Goal: Task Accomplishment & Management: Use online tool/utility

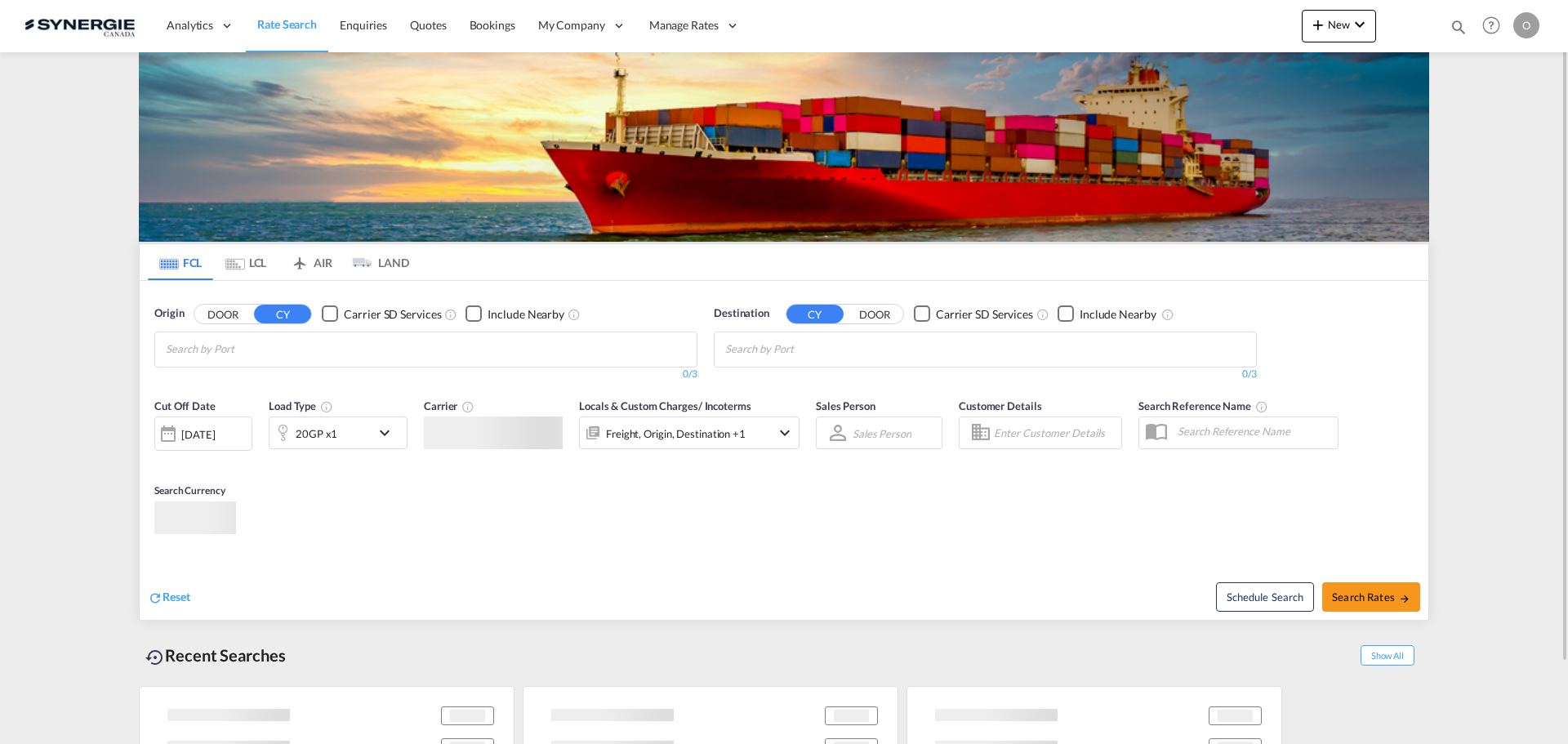
click at [1458, 22] on md-icon "icon-magnify" at bounding box center [1458, 26] width 18 height 18
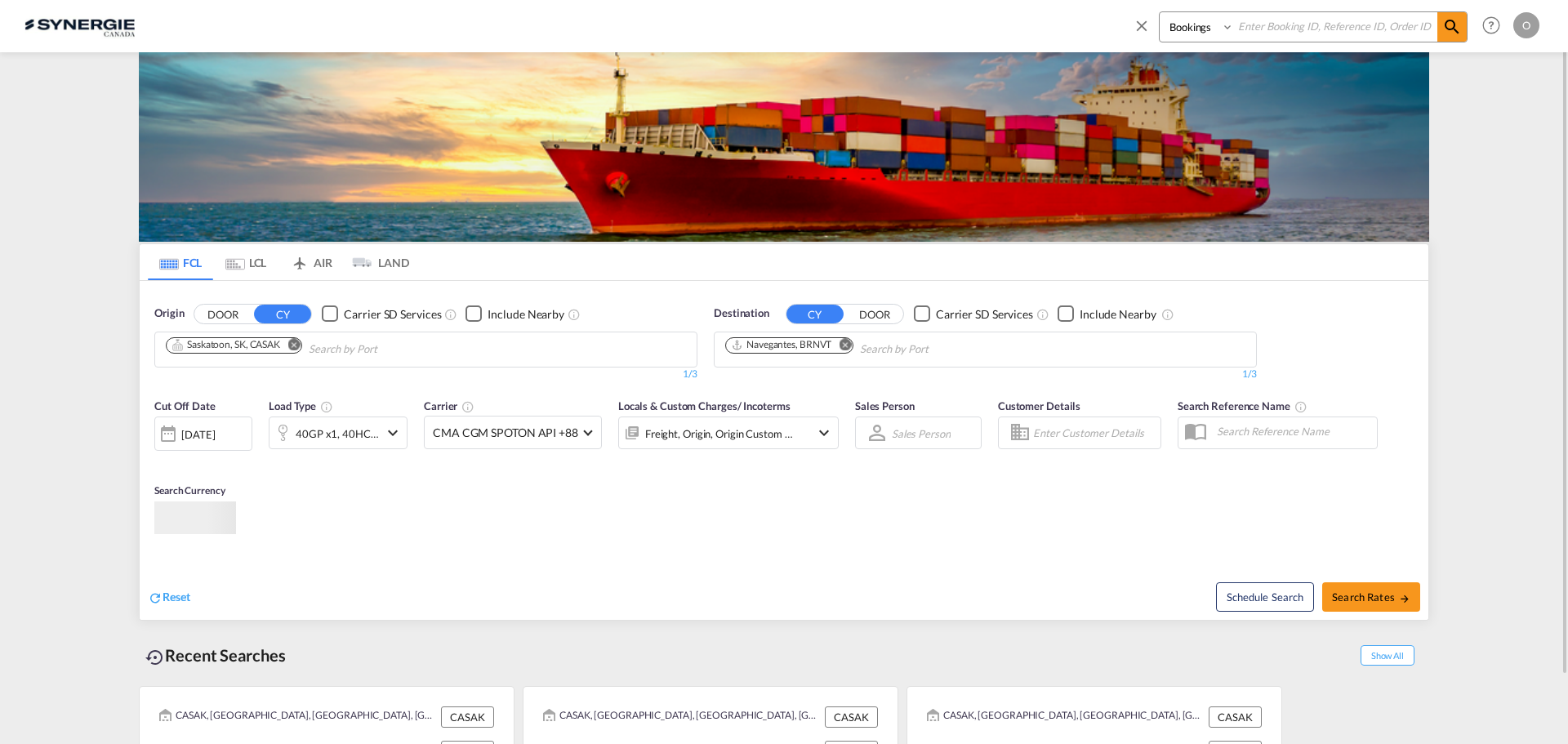
click at [1284, 30] on input at bounding box center [1335, 26] width 204 height 29
paste input "SYC002990"
type input "SYC002990"
click at [1446, 28] on md-icon "icon-magnify" at bounding box center [1451, 27] width 19 height 19
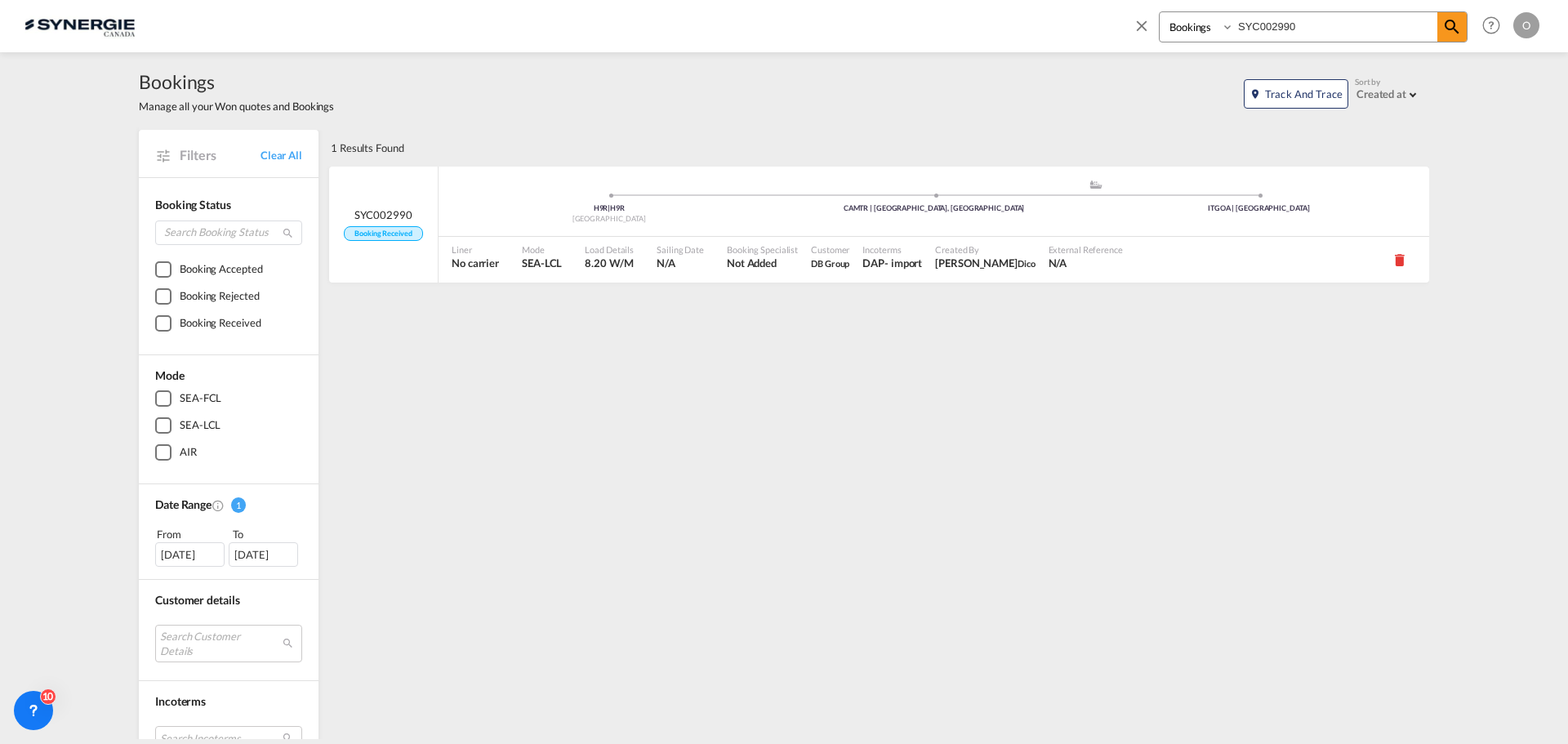
click at [824, 274] on div "Customer DB Group" at bounding box center [830, 260] width 52 height 46
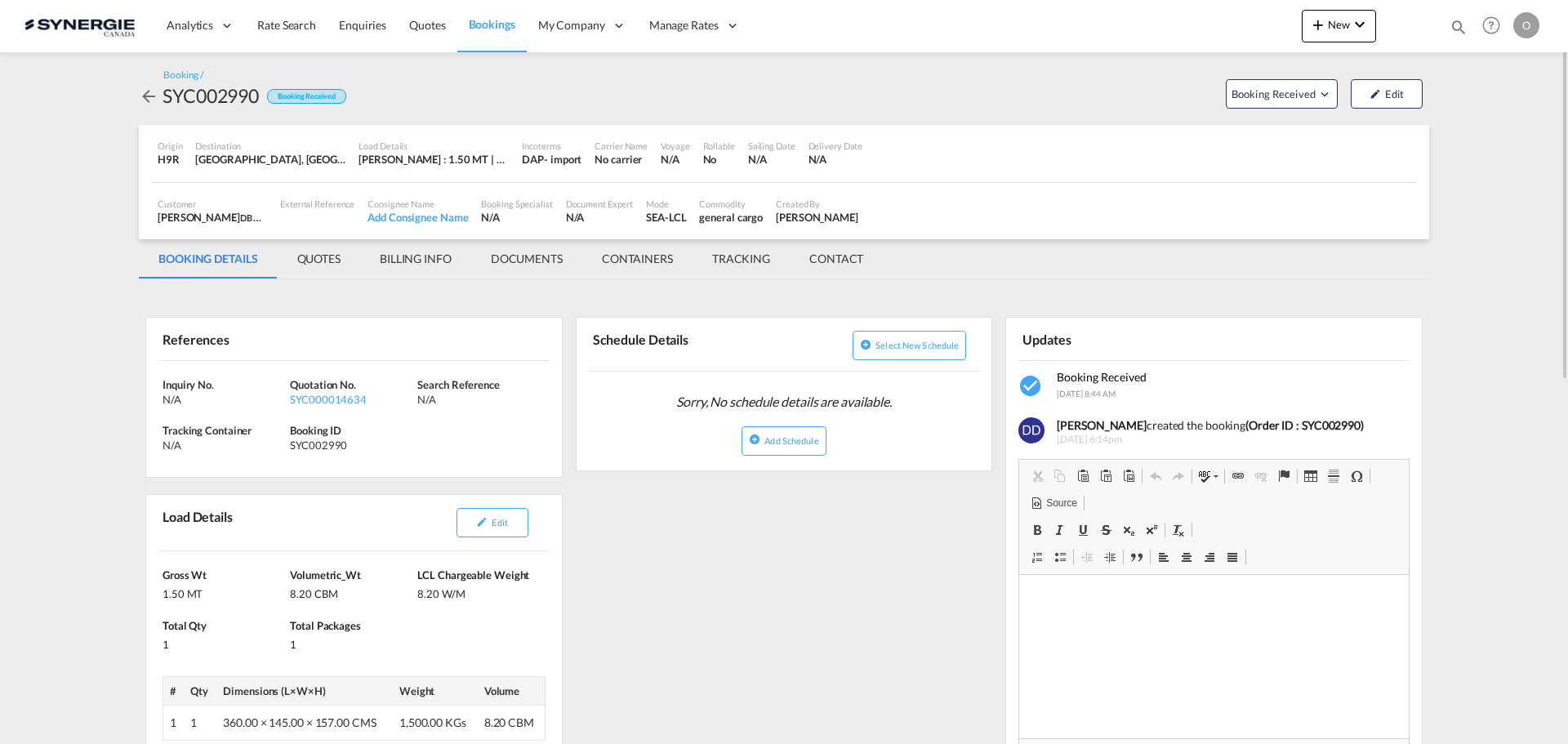
click at [315, 253] on md-tab-item "QUOTES" at bounding box center [319, 259] width 82 height 39
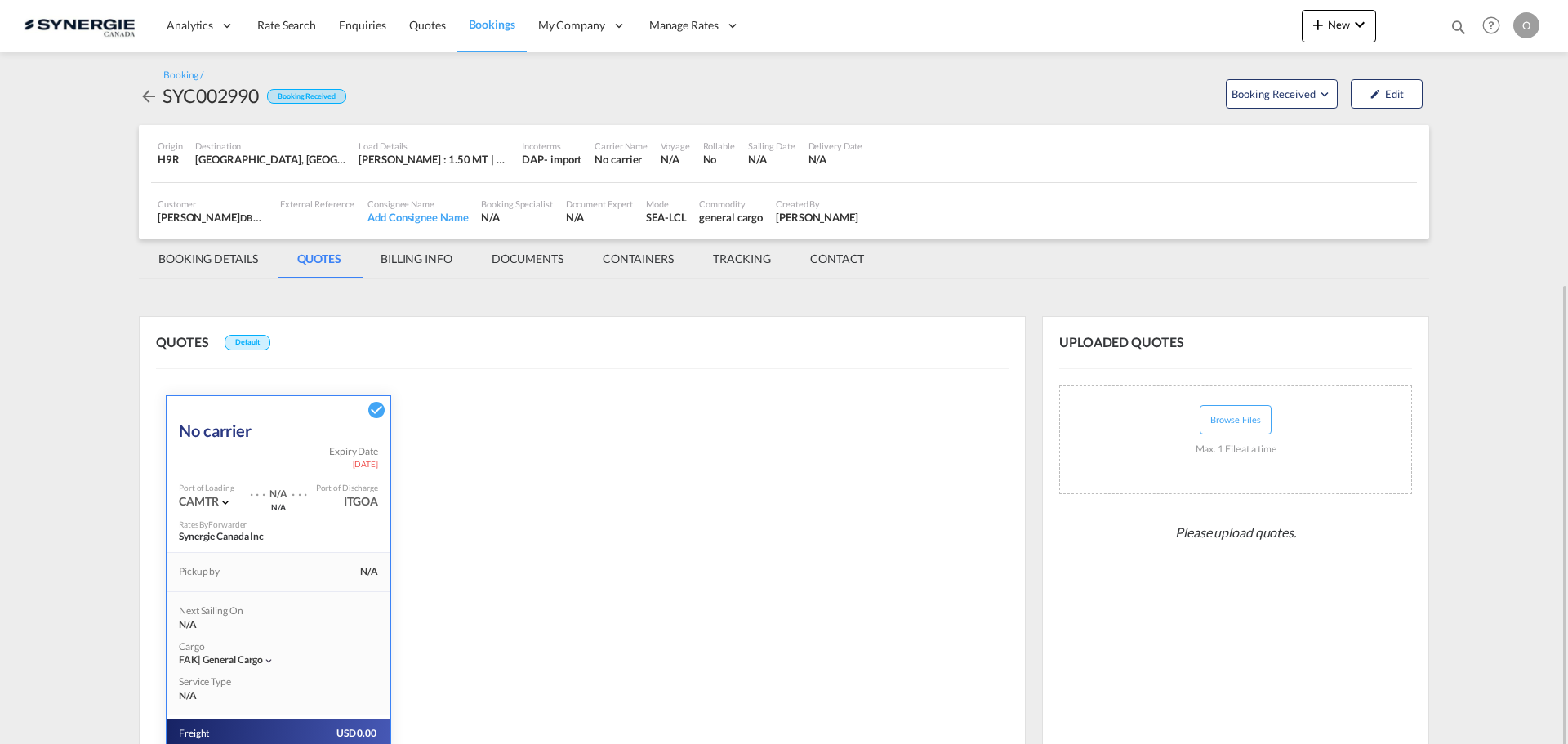
scroll to position [269, 0]
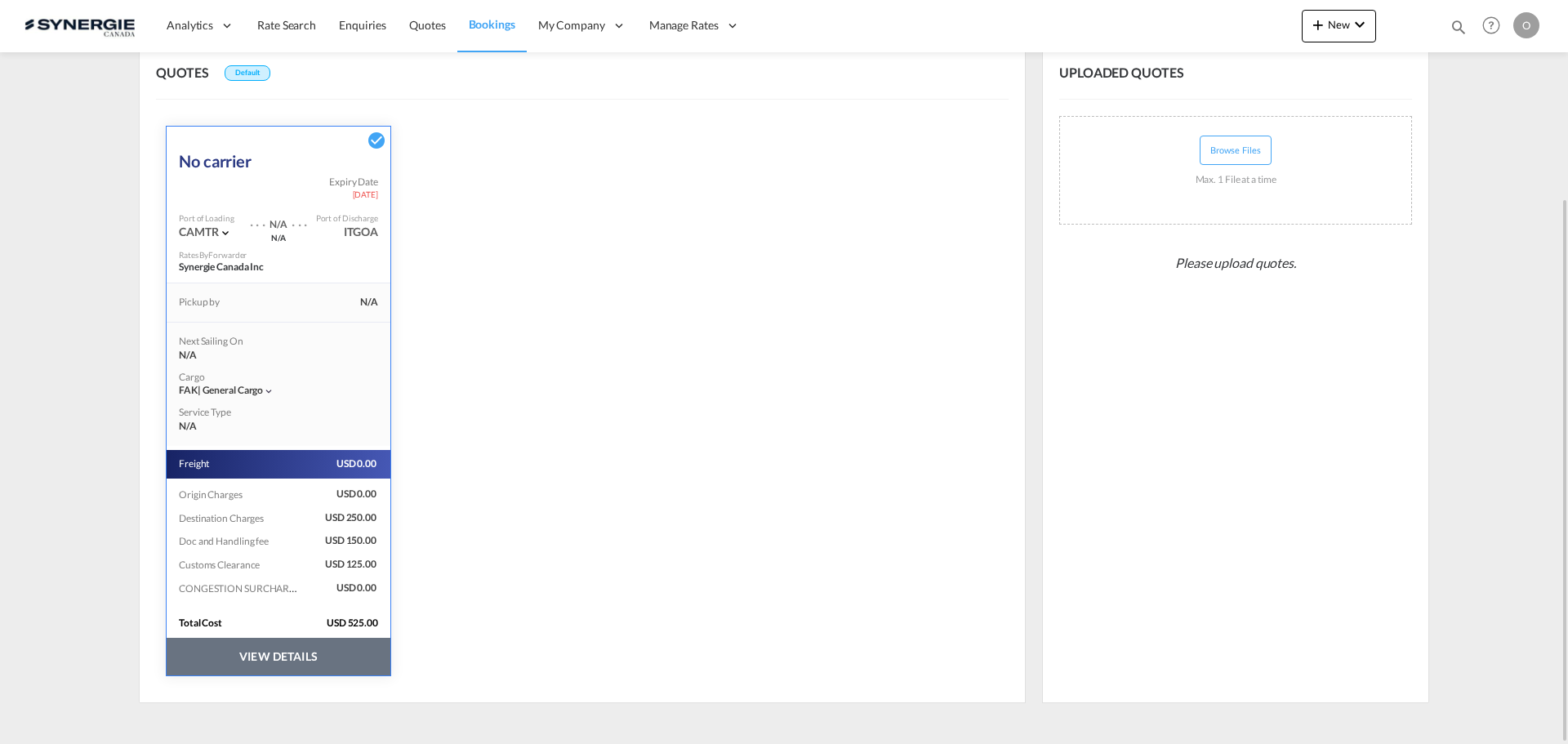
click at [283, 660] on button "VIEW DETAILS" at bounding box center [278, 656] width 224 height 38
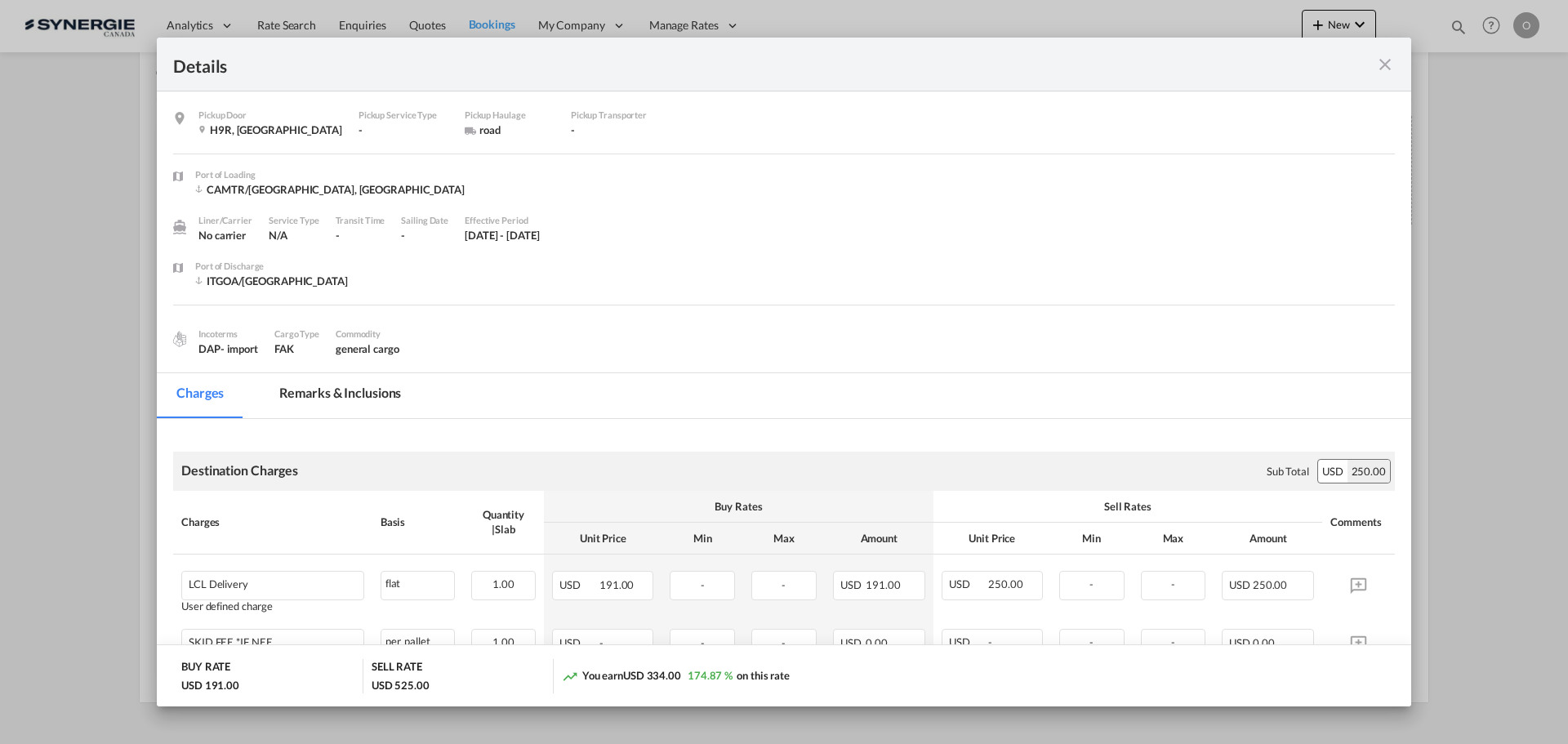
scroll to position [163, 0]
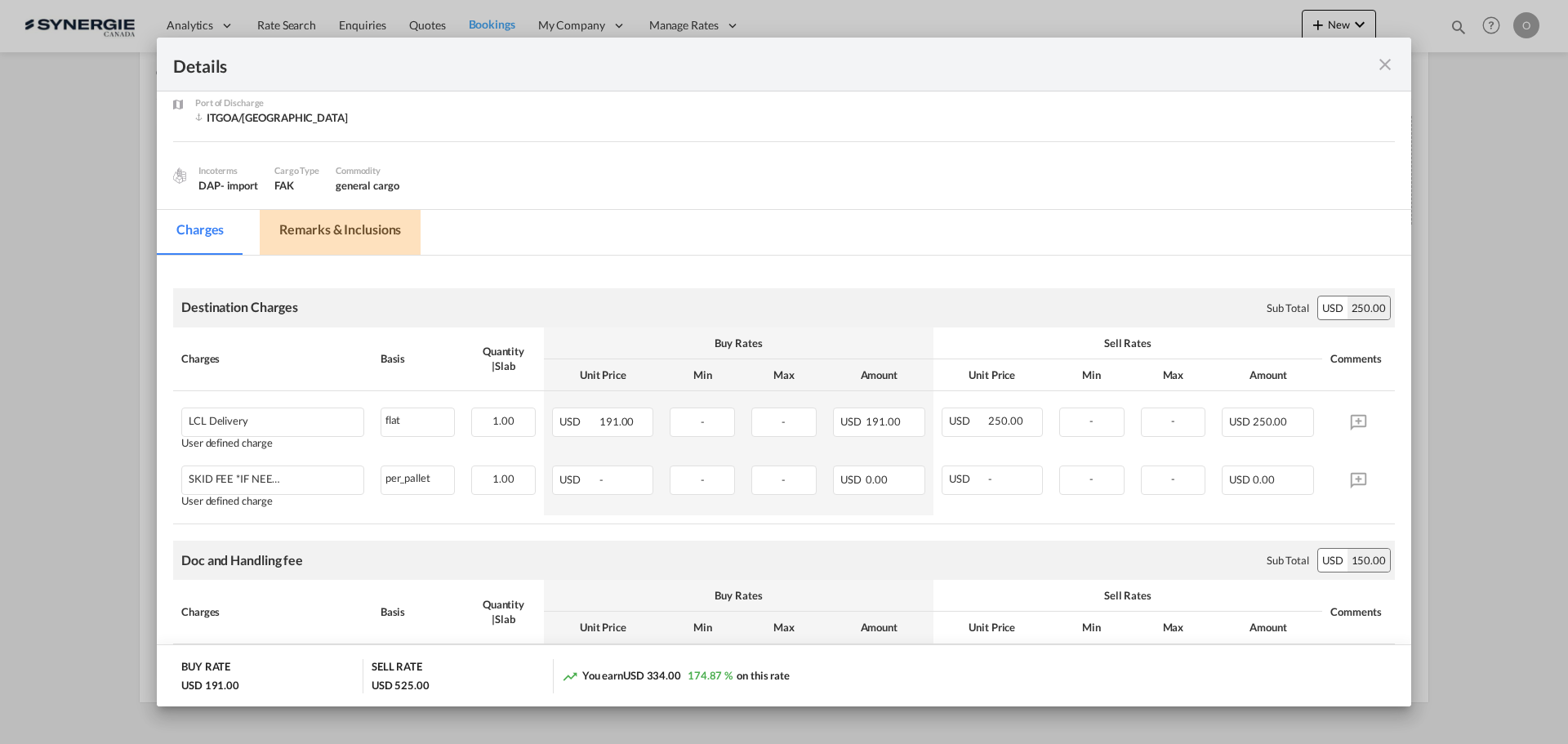
click at [357, 239] on md-tab-item "Remarks & Inclusions" at bounding box center [340, 232] width 161 height 45
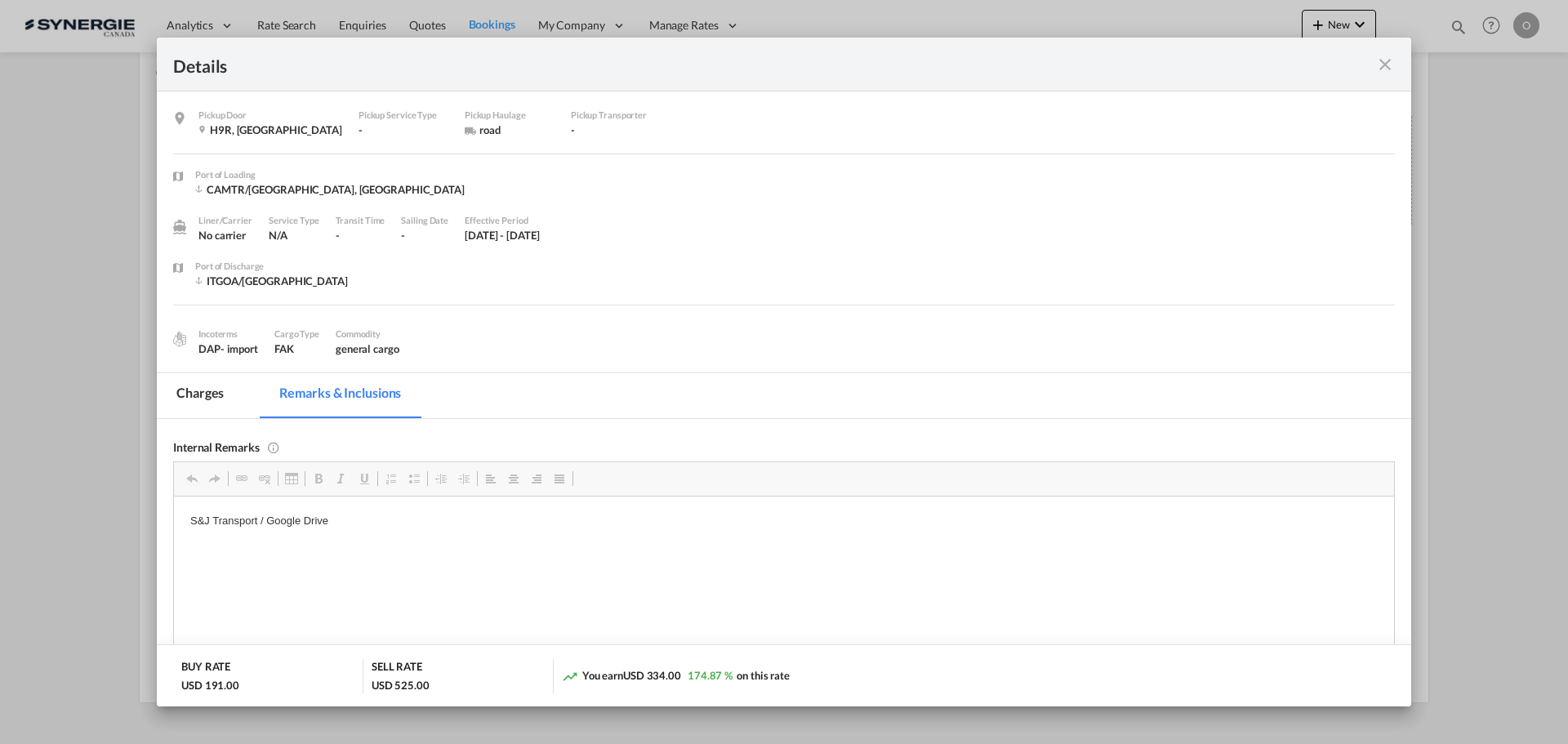
scroll to position [0, 0]
click at [183, 397] on md-tab-item "Charges" at bounding box center [200, 395] width 87 height 45
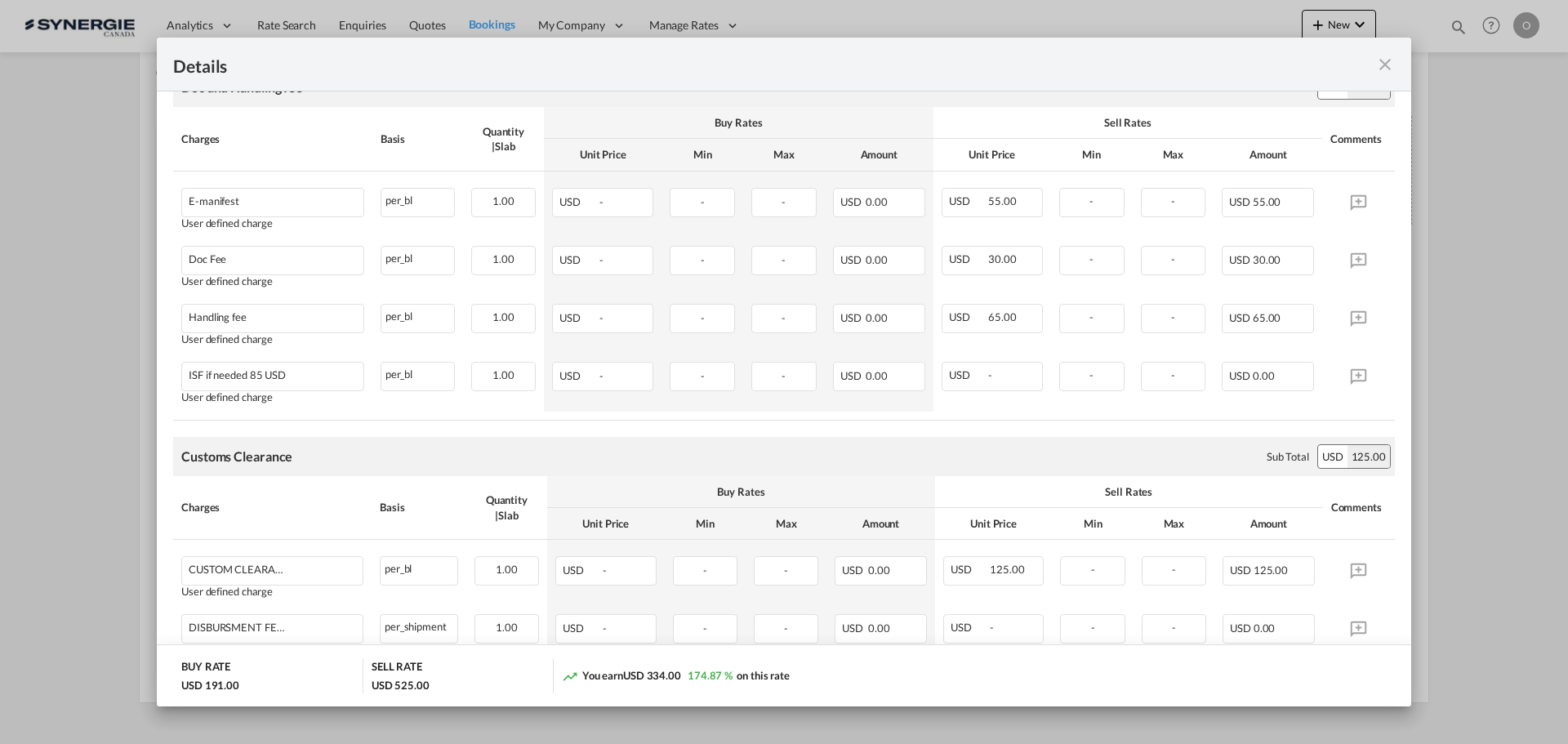
scroll to position [653, 0]
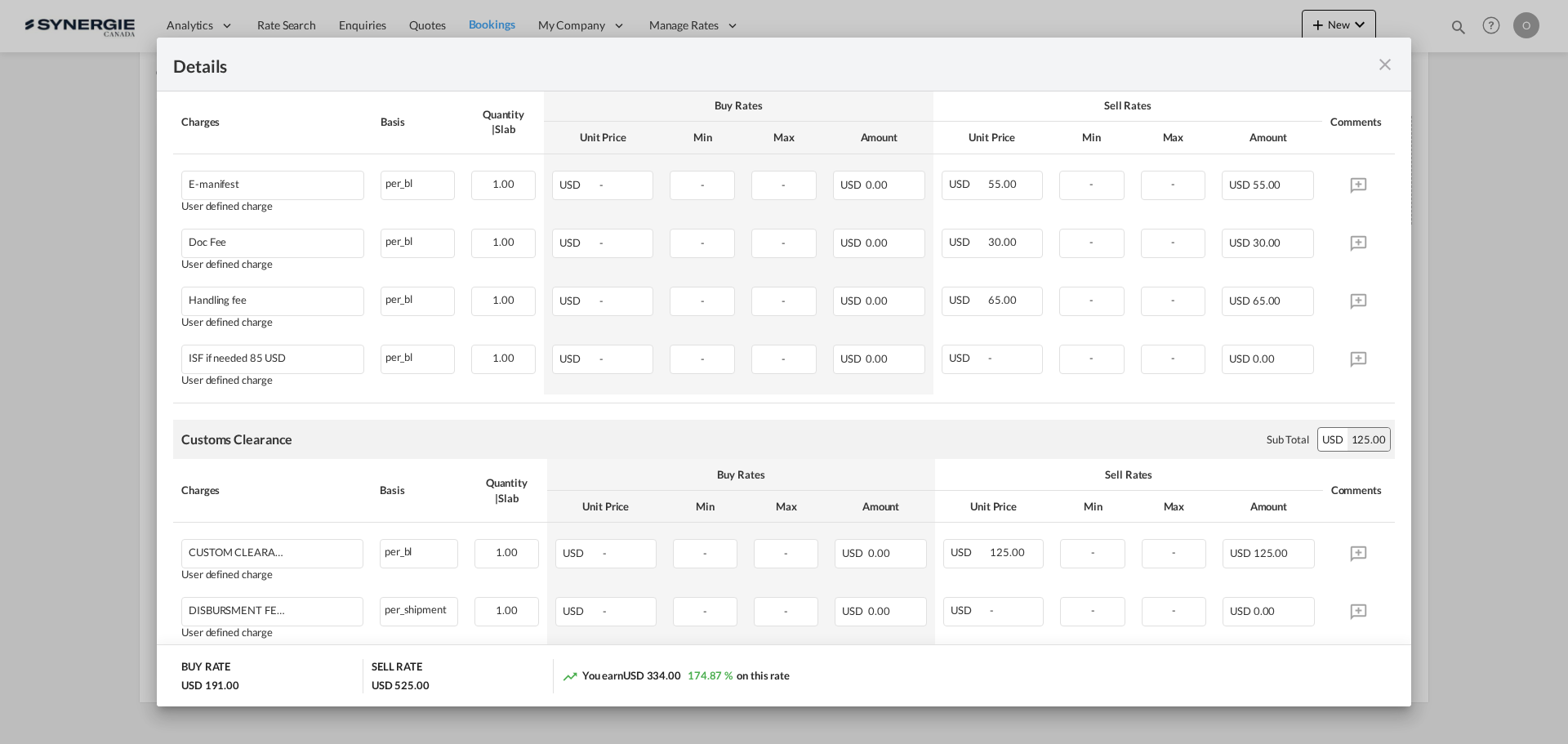
click at [316, 143] on th "Charges" at bounding box center [272, 121] width 199 height 64
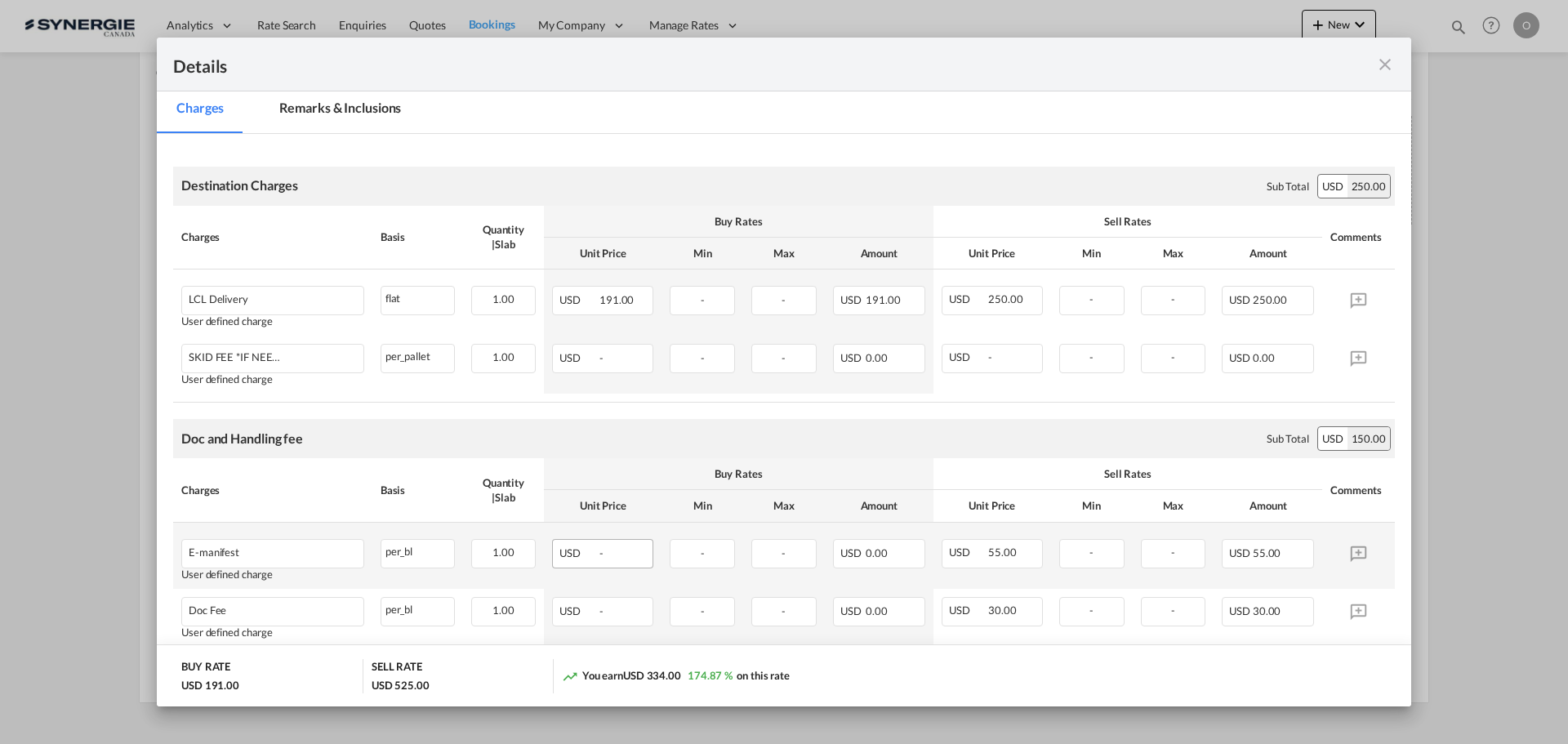
scroll to position [326, 0]
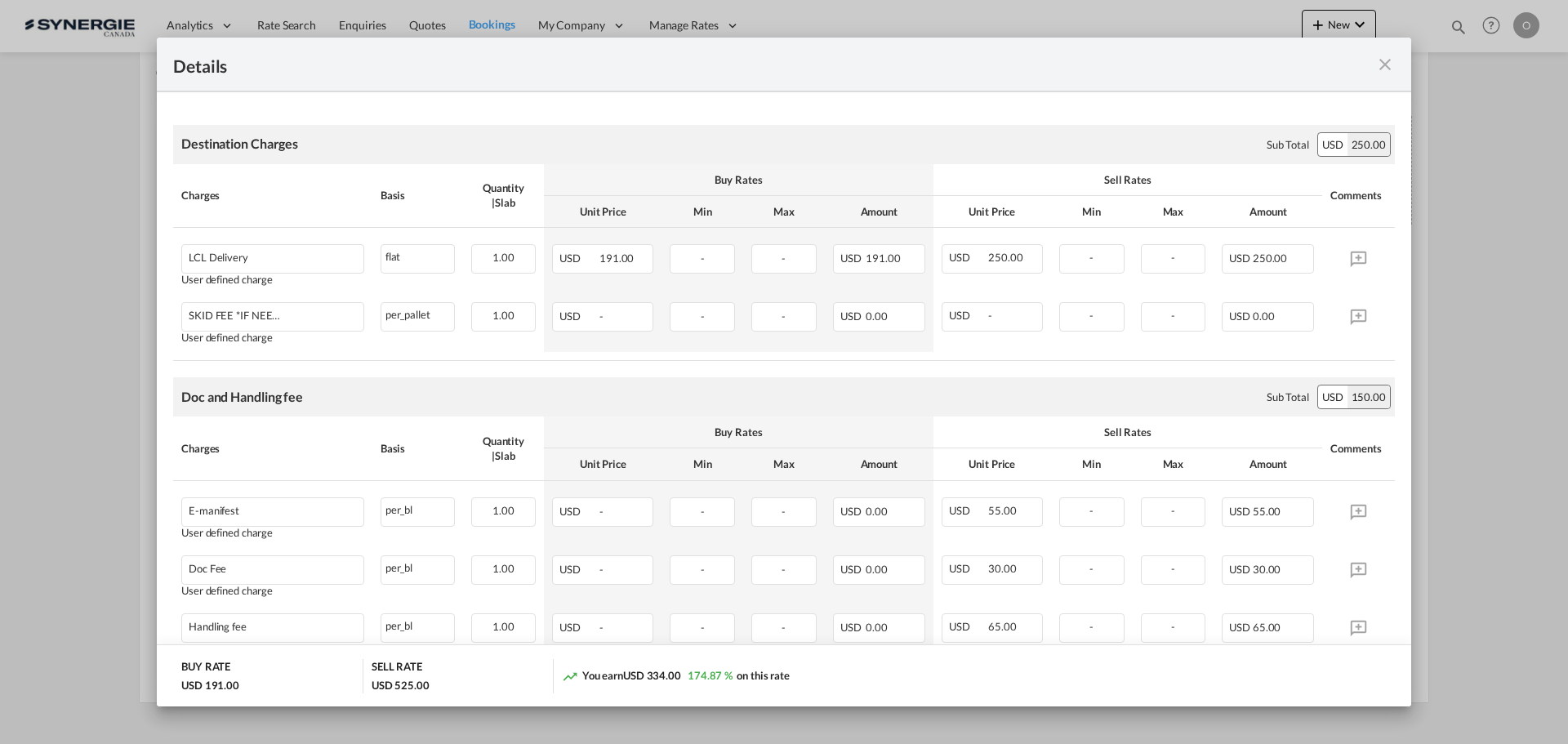
click at [1384, 67] on md-icon "icon-close fg-AAA8AD m-0 cursor" at bounding box center [1385, 64] width 19 height 19
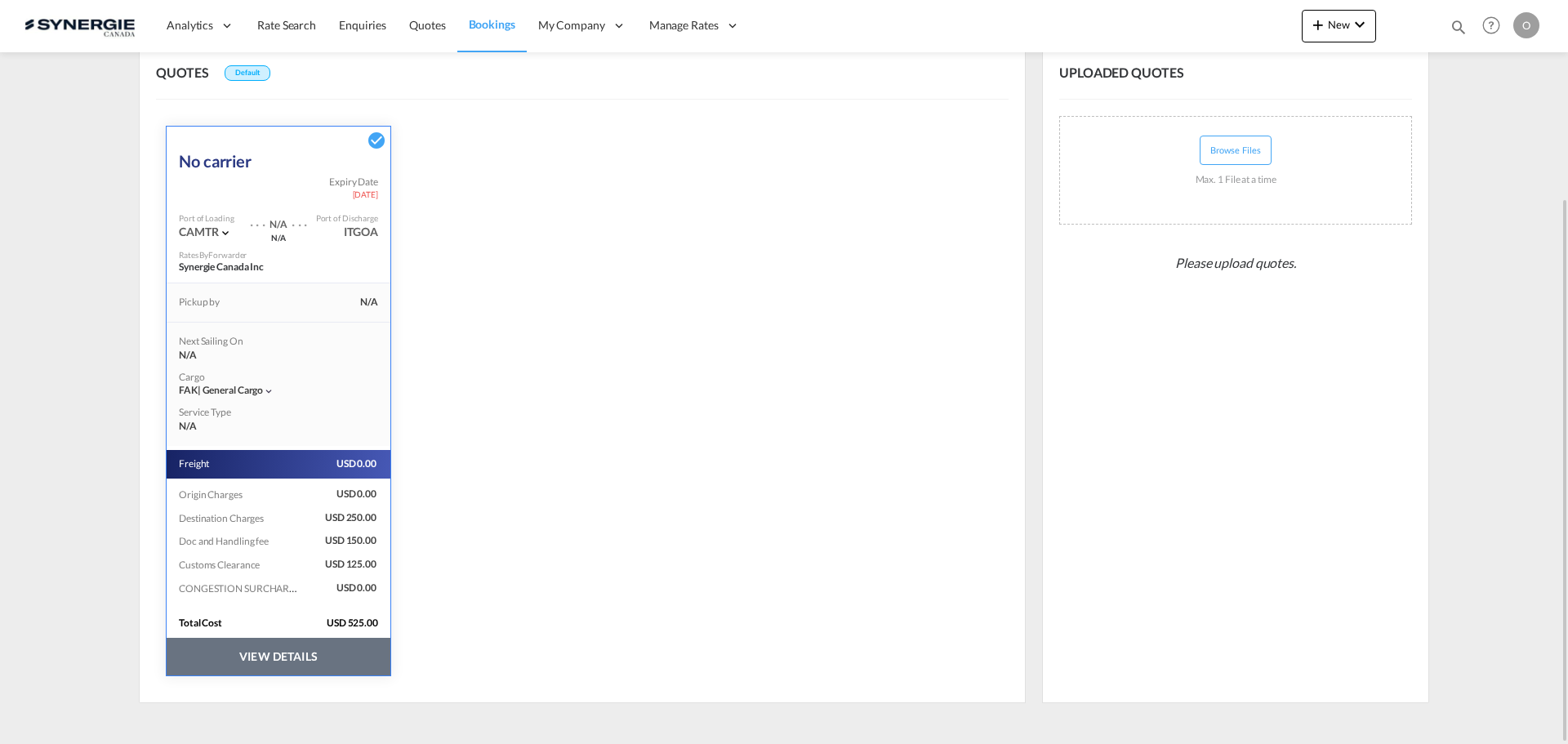
click at [1454, 30] on md-icon "icon-magnify" at bounding box center [1458, 26] width 18 height 18
click at [1413, 30] on input at bounding box center [1335, 26] width 204 height 29
paste input "SYC000014570"
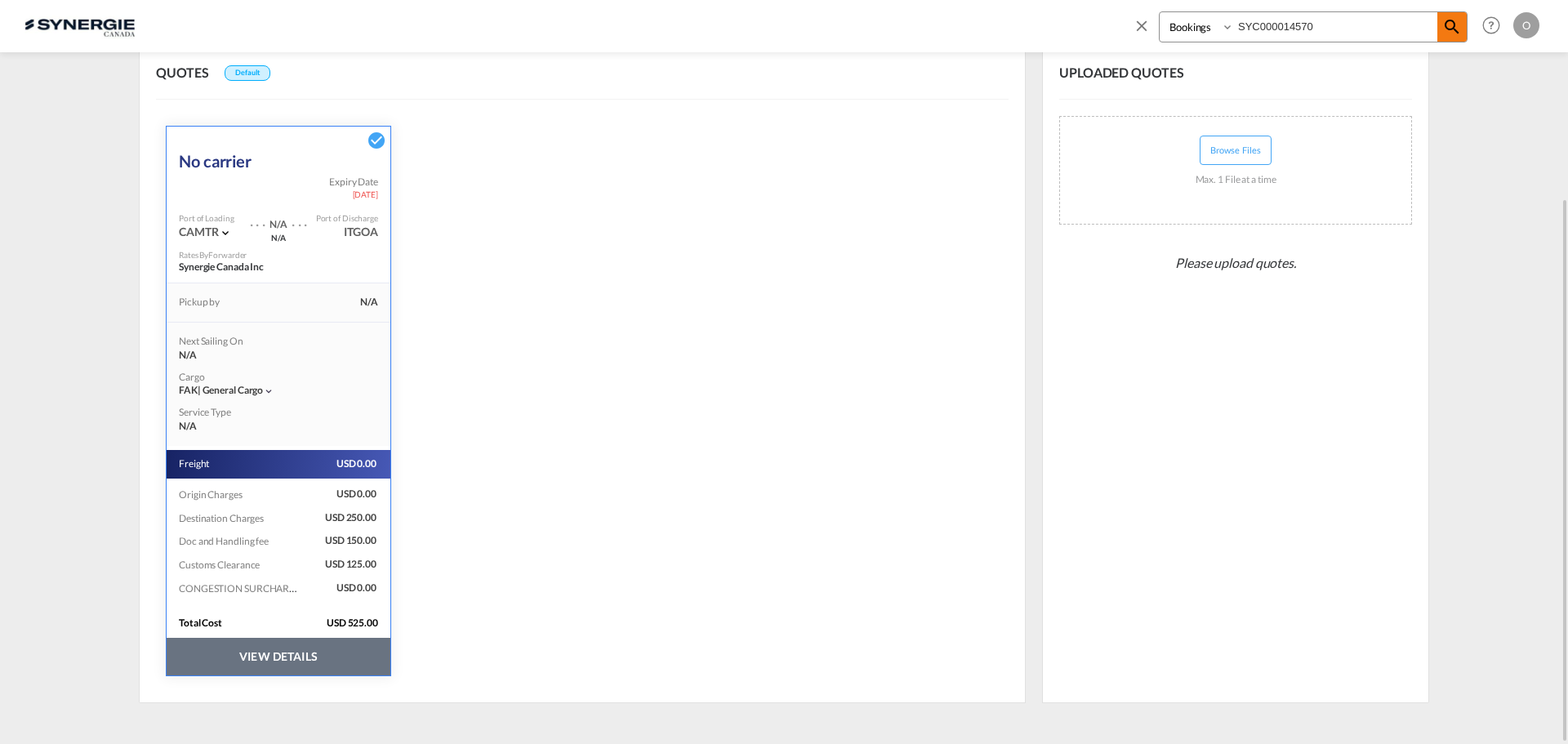
type input "SYC000014570"
click at [1448, 30] on md-icon "icon-magnify" at bounding box center [1451, 27] width 19 height 19
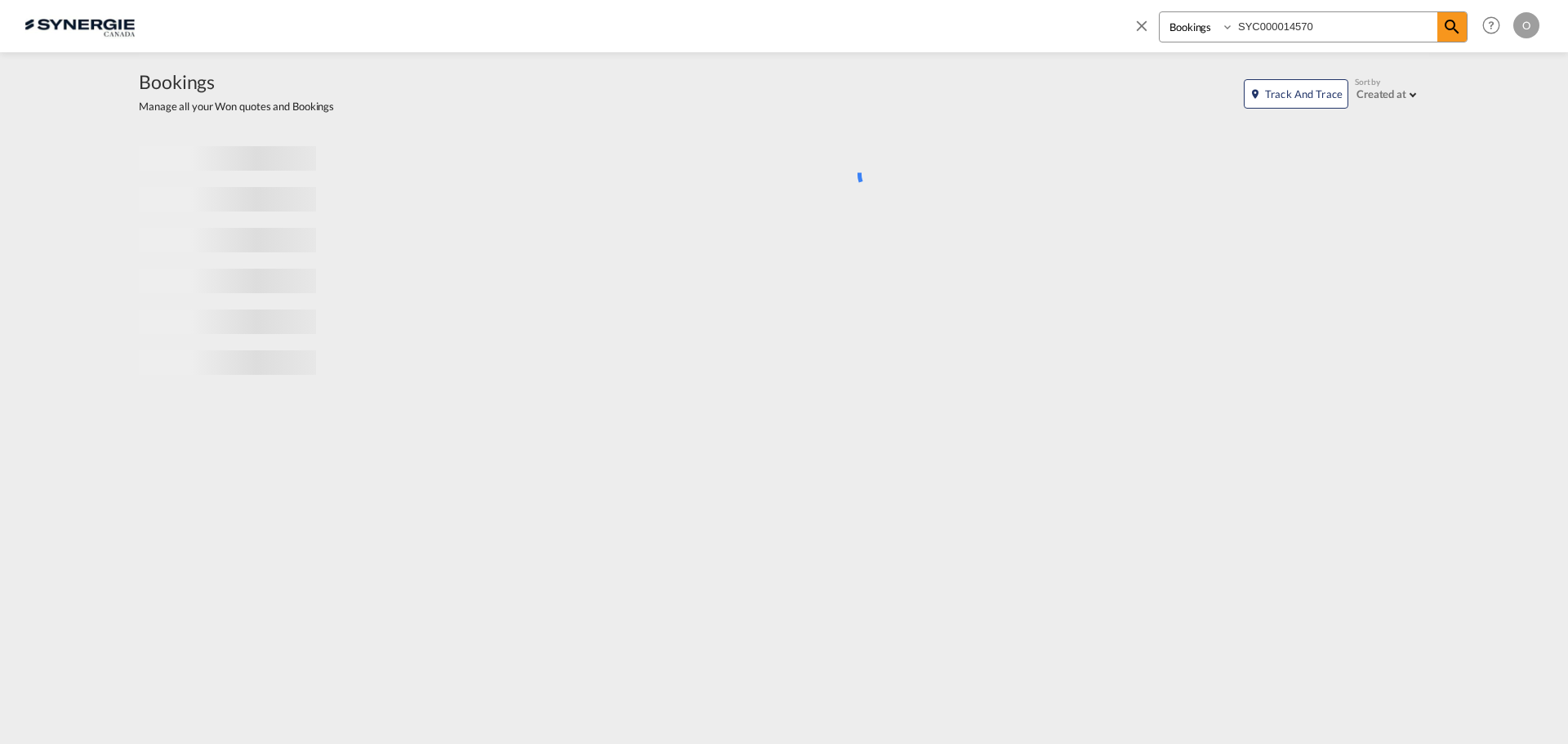
click at [1185, 32] on select "Bookings Quotes Enquiries" at bounding box center [1198, 27] width 77 height 30
select select "Quotes"
click at [1159, 12] on select "Bookings Quotes Enquiries" at bounding box center [1198, 27] width 77 height 30
click at [1454, 16] on div "Bookings Quotes Enquiries SYC000014570" at bounding box center [1314, 26] width 309 height 31
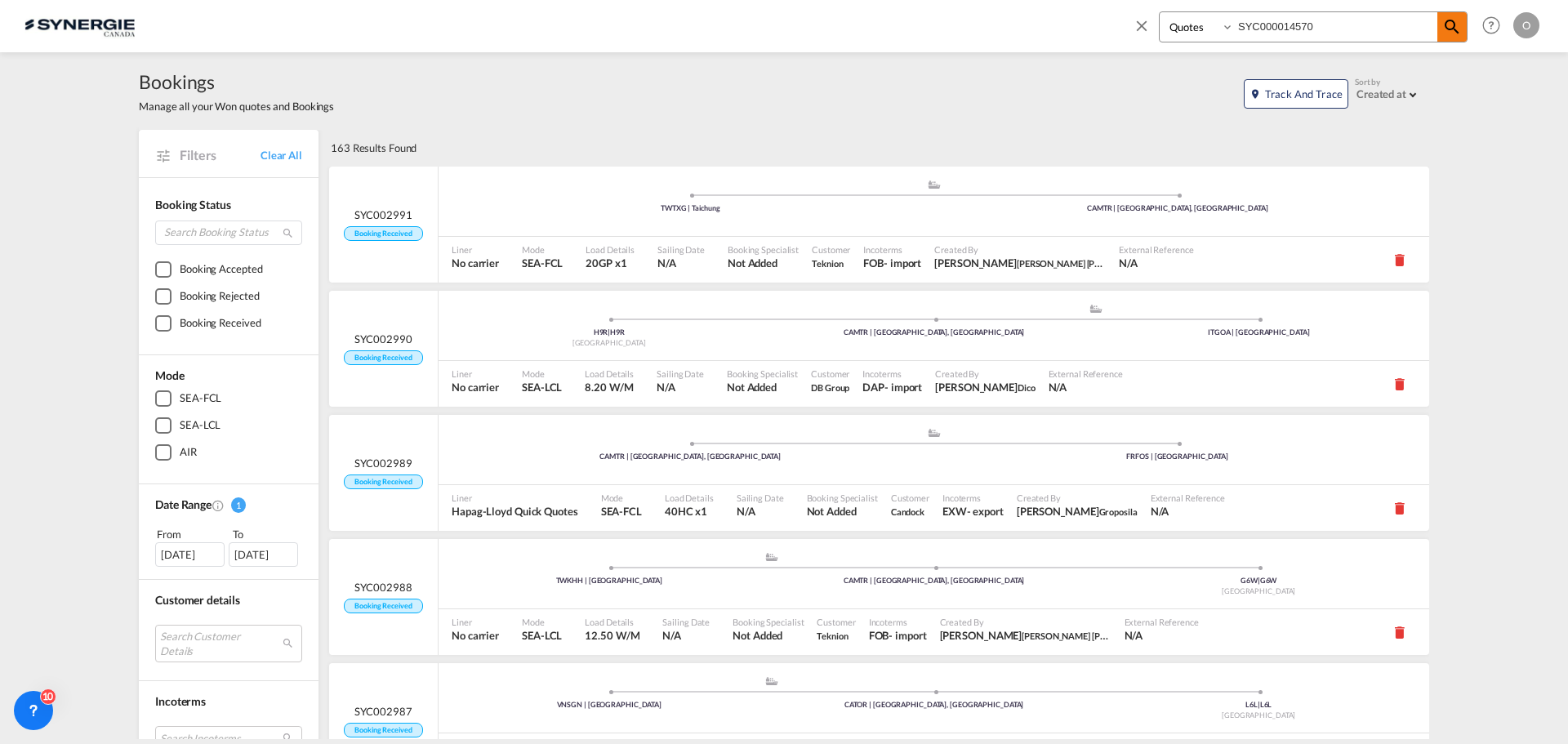
click at [1457, 32] on md-icon "icon-magnify" at bounding box center [1451, 27] width 19 height 19
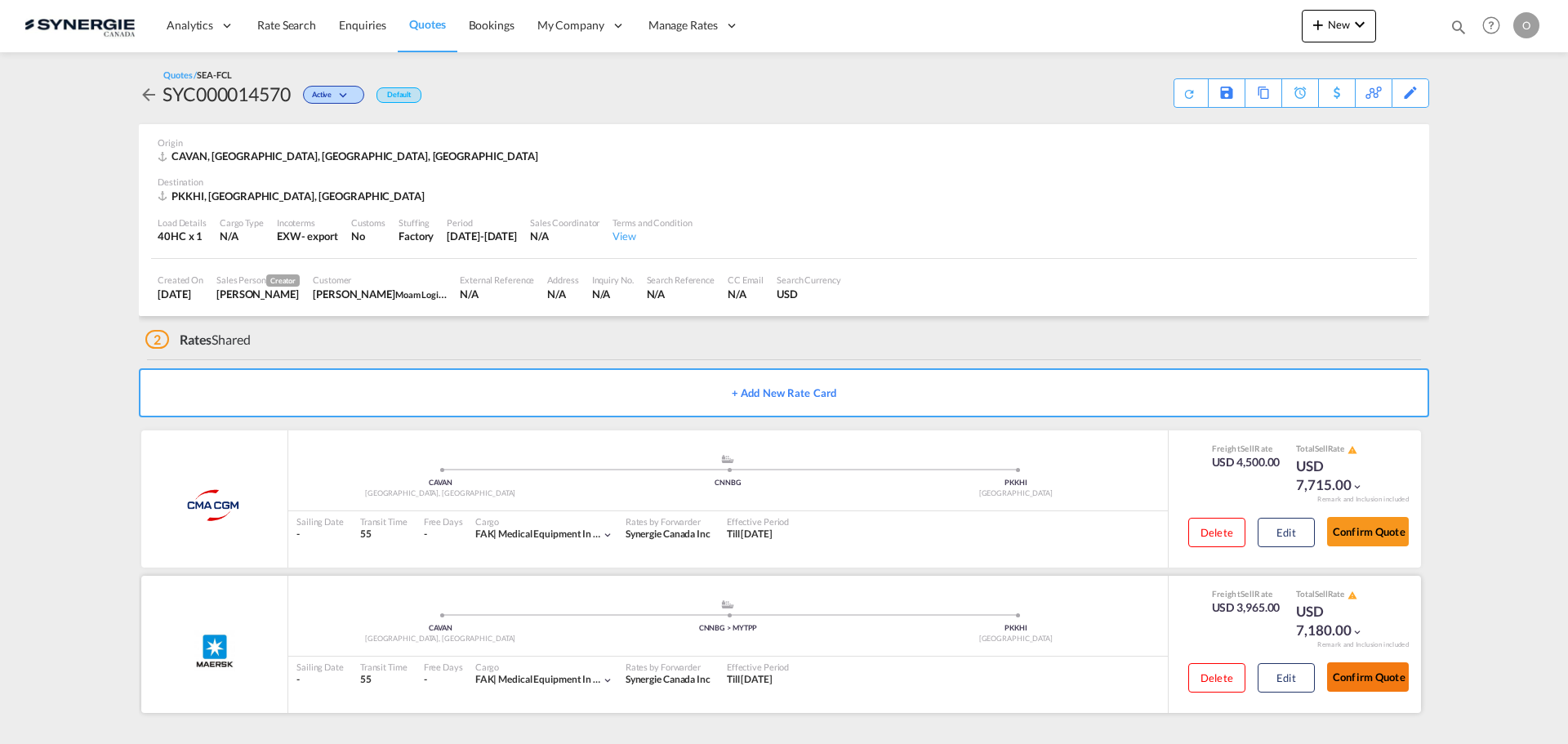
click at [1364, 676] on button "Confirm Quote" at bounding box center [1367, 677] width 82 height 30
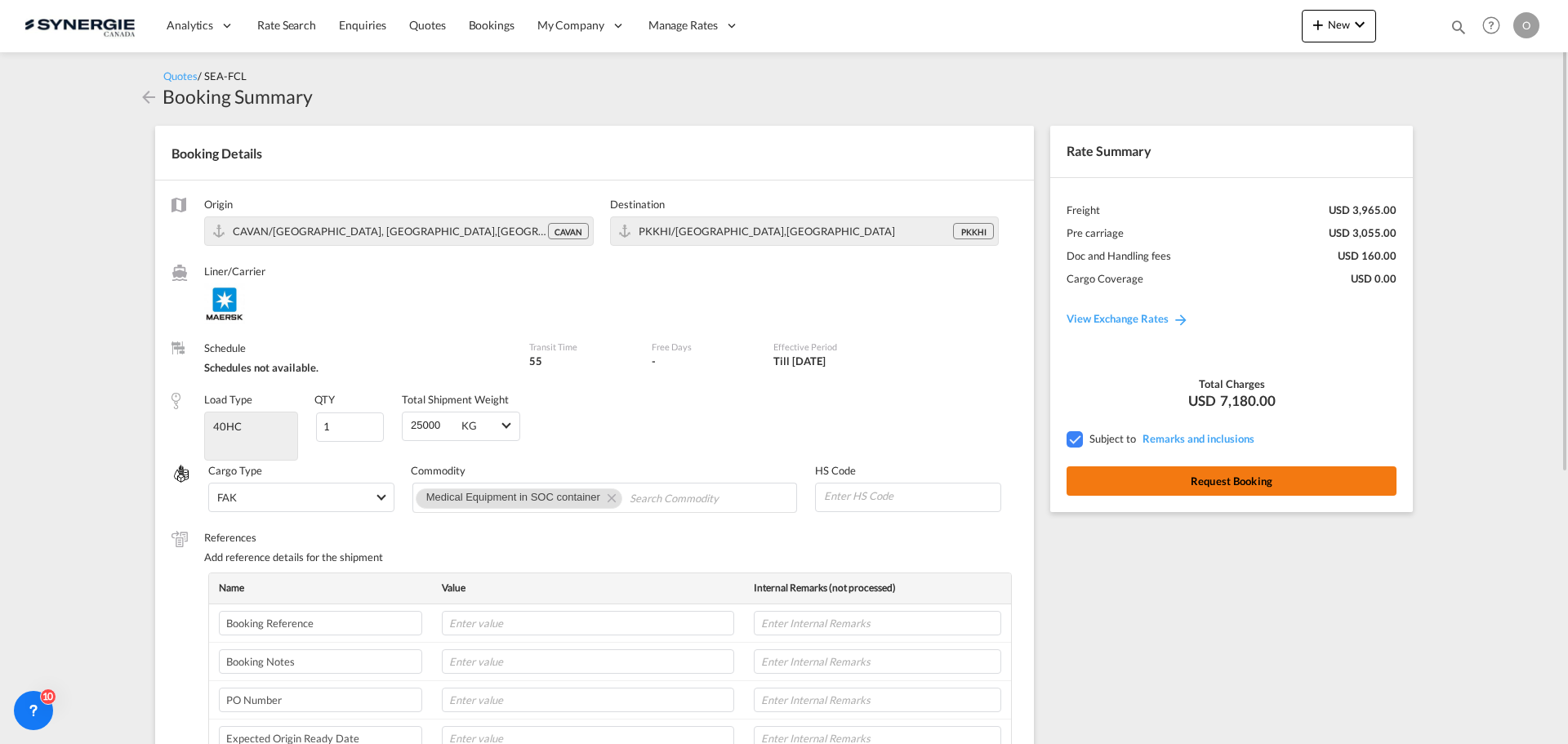
click at [1187, 482] on button "Request Booking" at bounding box center [1231, 481] width 330 height 30
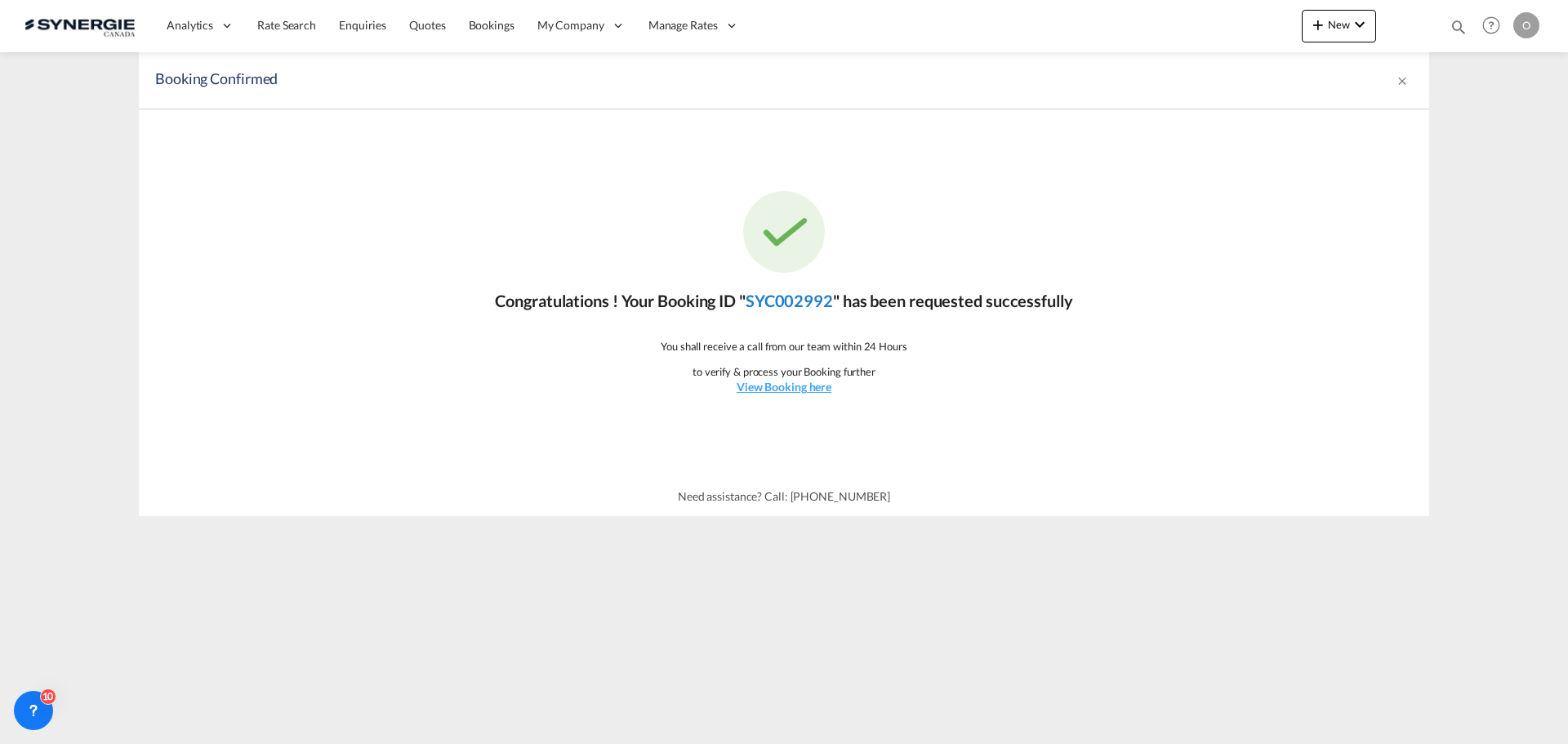
drag, startPoint x: 837, startPoint y: 300, endPoint x: 753, endPoint y: 300, distance: 84.0
click at [753, 300] on link "SYC002992" at bounding box center [790, 300] width 88 height 19
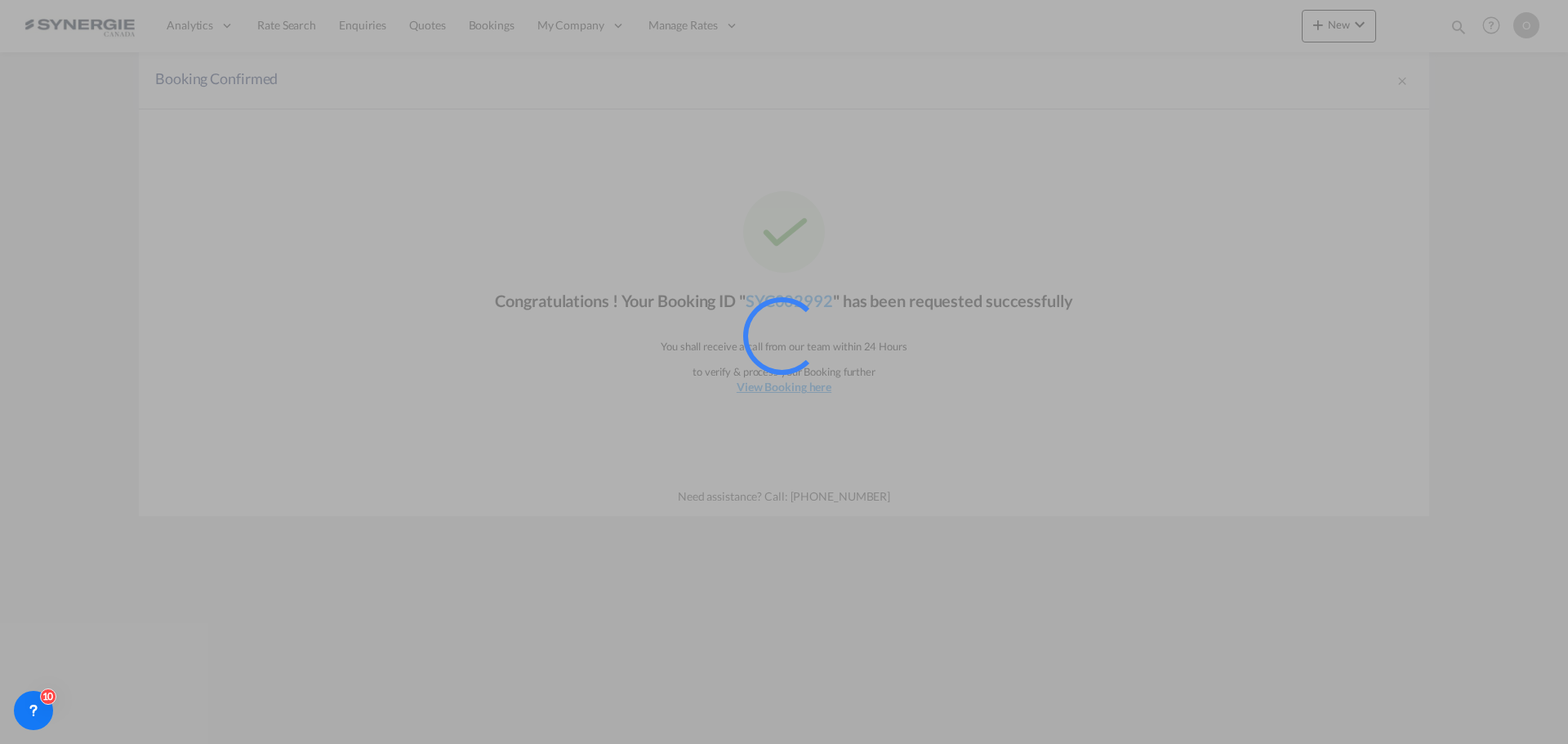
copy link "SYC002992"
